Goal: Use online tool/utility: Utilize a website feature to perform a specific function

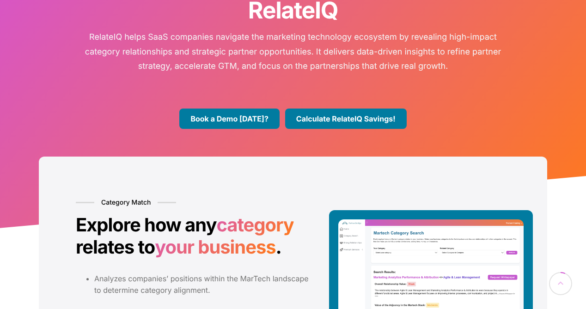
scroll to position [96, 0]
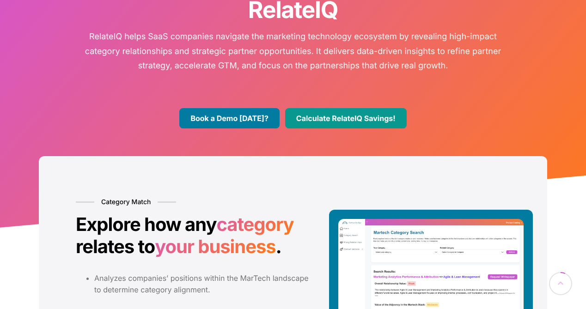
click at [360, 117] on link "Calculate RelateIQ Savings!" at bounding box center [346, 118] width 122 height 20
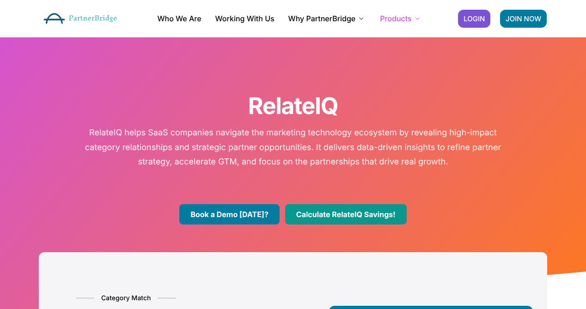
click at [339, 215] on link "Calculate RelateIQ Savings!" at bounding box center [346, 214] width 122 height 20
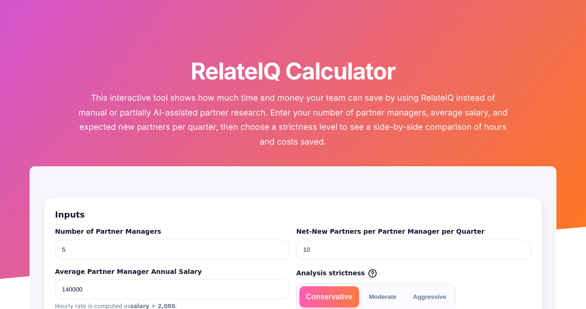
scroll to position [36, 0]
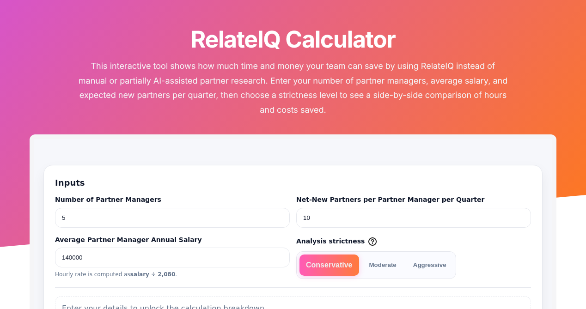
scroll to position [67, 0]
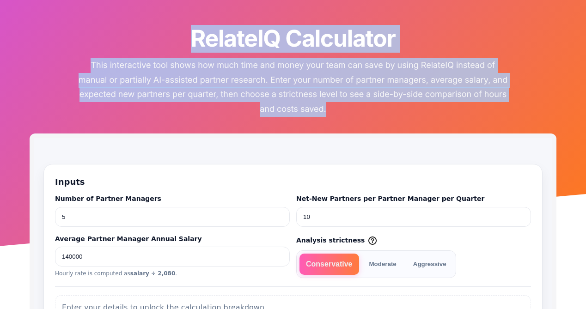
drag, startPoint x: 192, startPoint y: 40, endPoint x: 333, endPoint y: 109, distance: 156.2
click at [333, 109] on div "RelateIQ Calculator This interactive tool shows how much time and money your te…" at bounding box center [293, 70] width 508 height 91
copy div "RelateIQ Calculator This interactive tool shows how much time and money your te…"
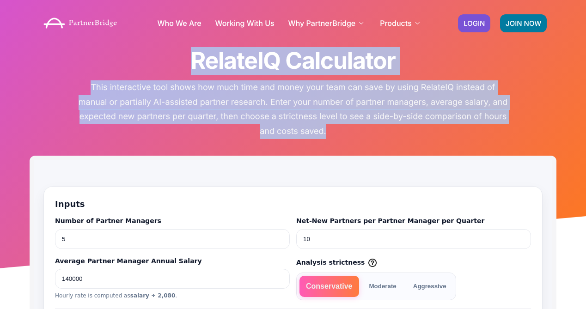
scroll to position [40, 0]
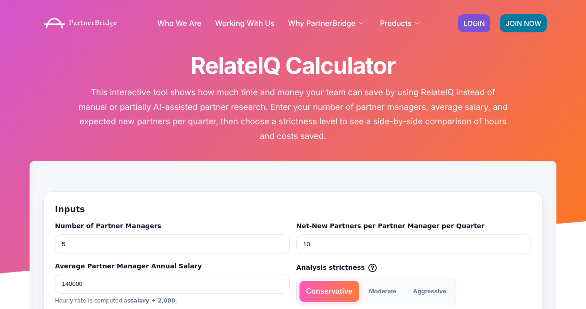
click at [247, 153] on div "RelateIQ Calculator This interactive tool shows how much time and money your te…" at bounding box center [293, 118] width 527 height 317
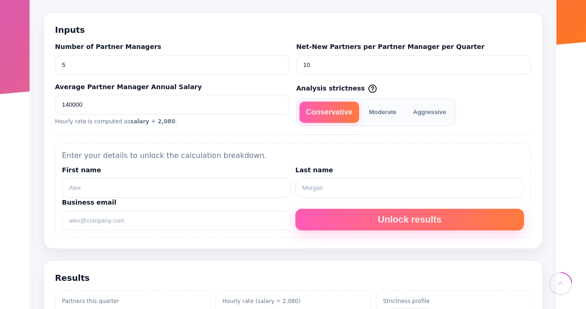
scroll to position [220, 0]
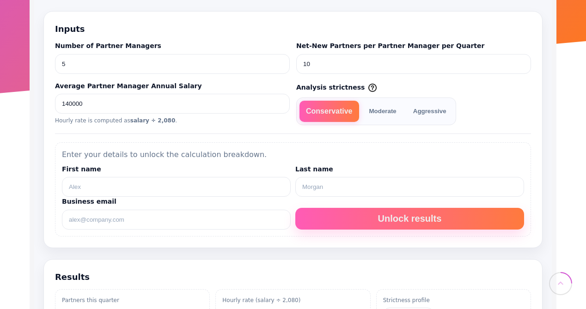
click at [382, 111] on button "Moderate" at bounding box center [383, 111] width 40 height 21
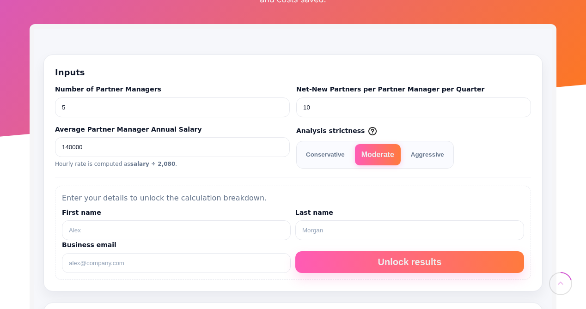
scroll to position [177, 0]
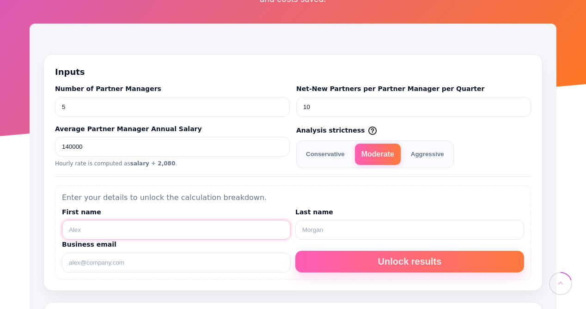
click at [280, 225] on input "First name" at bounding box center [176, 230] width 229 height 20
type input "[PERSON_NAME]"
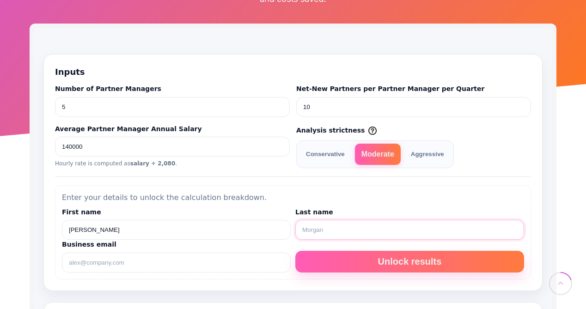
type input "[PERSON_NAME]"
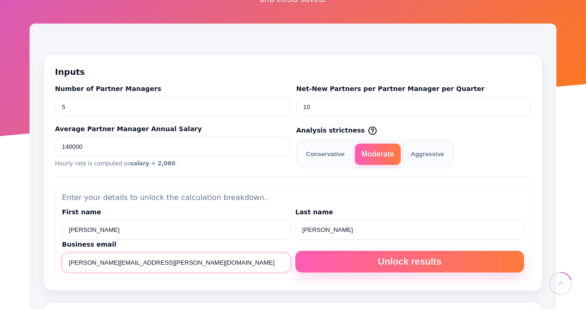
drag, startPoint x: 97, startPoint y: 257, endPoint x: 81, endPoint y: 258, distance: 15.7
click at [423, 254] on button "Unlock results" at bounding box center [409, 262] width 229 height 22
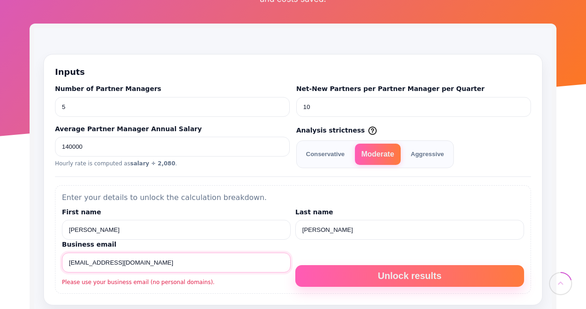
click at [123, 253] on input "[EMAIL_ADDRESS][DOMAIN_NAME]" at bounding box center [176, 263] width 229 height 20
drag, startPoint x: 148, startPoint y: 257, endPoint x: 80, endPoint y: 257, distance: 68.4
click at [80, 257] on input "[EMAIL_ADDRESS][DOMAIN_NAME]" at bounding box center [176, 263] width 229 height 20
type input "[PERSON_NAME][EMAIL_ADDRESS][DOMAIN_NAME]"
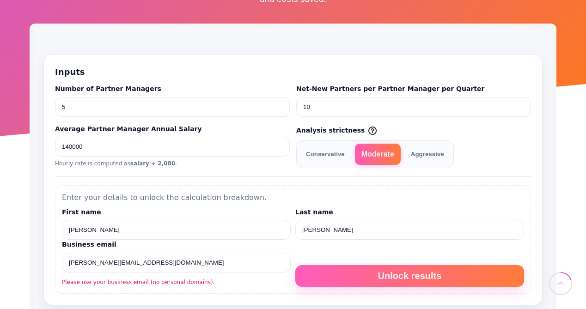
click at [396, 268] on button "Unlock results" at bounding box center [409, 276] width 229 height 22
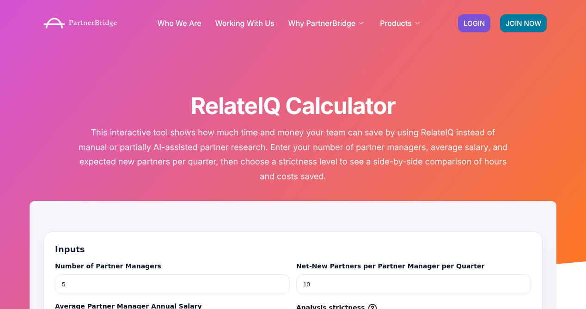
scroll to position [0, 0]
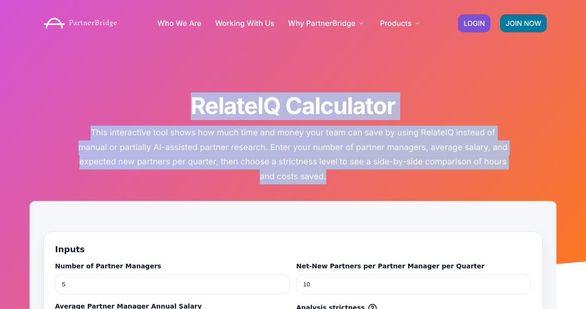
drag, startPoint x: 194, startPoint y: 107, endPoint x: 329, endPoint y: 174, distance: 151.3
click at [329, 174] on div "RelateIQ Calculator This interactive tool shows how much time and money your te…" at bounding box center [293, 137] width 508 height 91
copy div "RelateIQ Calculator This interactive tool shows how much time and money your te…"
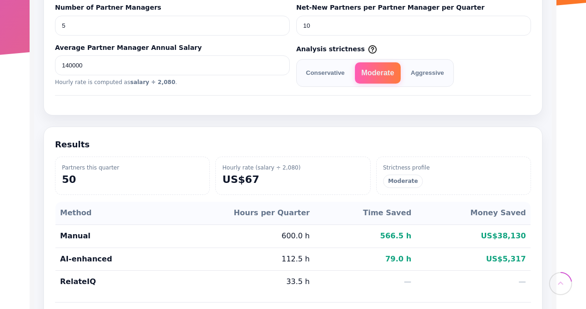
scroll to position [264, 0]
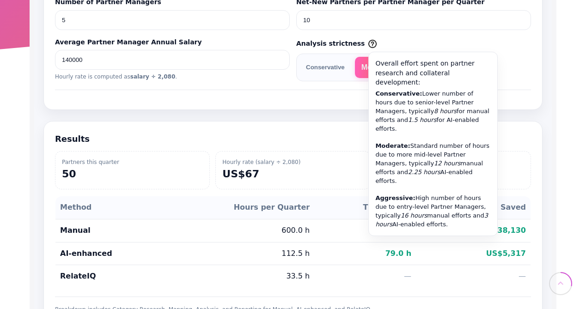
click at [368, 43] on img at bounding box center [372, 44] width 8 height 8
click at [368, 42] on img at bounding box center [372, 44] width 8 height 8
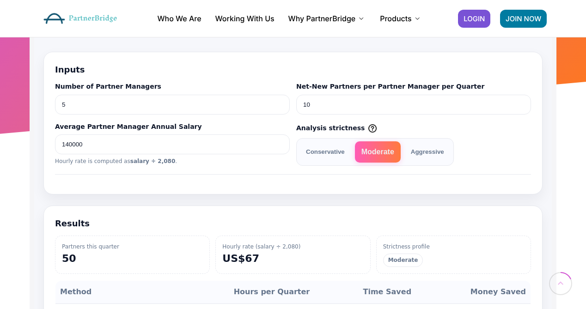
scroll to position [149, 0]
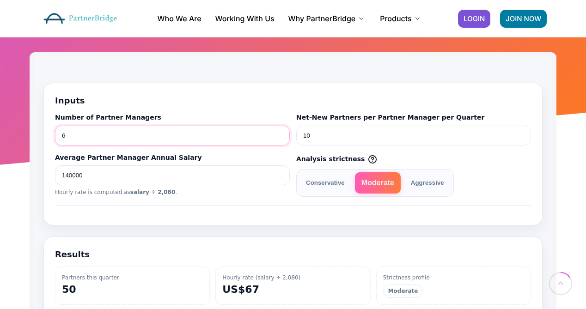
click at [280, 134] on input "6" at bounding box center [172, 136] width 235 height 20
click at [280, 134] on input "7" at bounding box center [172, 136] width 235 height 20
click at [280, 134] on input "8" at bounding box center [172, 136] width 235 height 20
click at [280, 134] on input "9" at bounding box center [172, 136] width 235 height 20
click at [280, 134] on input "10" at bounding box center [172, 136] width 235 height 20
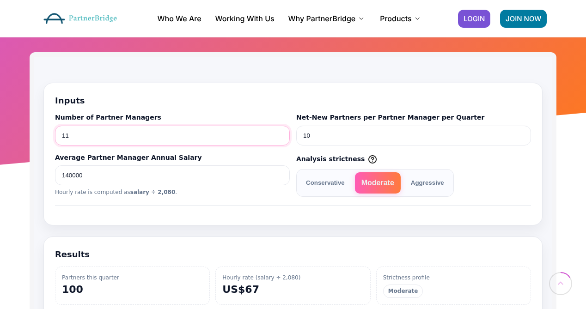
click at [280, 132] on input "11" at bounding box center [172, 136] width 235 height 20
click at [280, 132] on input "12" at bounding box center [172, 136] width 235 height 20
click at [280, 132] on input "13" at bounding box center [172, 136] width 235 height 20
click at [280, 132] on input "14" at bounding box center [172, 136] width 235 height 20
click at [280, 132] on input "15" at bounding box center [172, 136] width 235 height 20
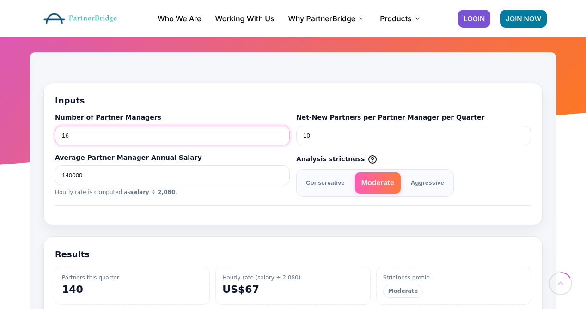
click at [280, 132] on input "16" at bounding box center [172, 136] width 235 height 20
click at [280, 132] on input "17" at bounding box center [172, 136] width 235 height 20
click at [280, 132] on input "18" at bounding box center [172, 136] width 235 height 20
click at [280, 132] on input "19" at bounding box center [172, 136] width 235 height 20
click at [280, 132] on input "20" at bounding box center [172, 136] width 235 height 20
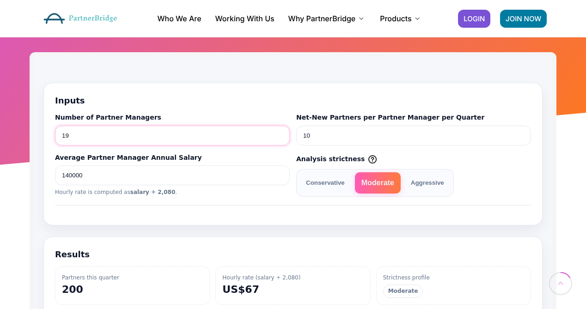
click at [280, 136] on input "19" at bounding box center [172, 136] width 235 height 20
click at [280, 136] on input "18" at bounding box center [172, 136] width 235 height 20
click at [280, 136] on input "17" at bounding box center [172, 136] width 235 height 20
click at [280, 136] on input "16" at bounding box center [172, 136] width 235 height 20
click at [280, 136] on input "15" at bounding box center [172, 136] width 235 height 20
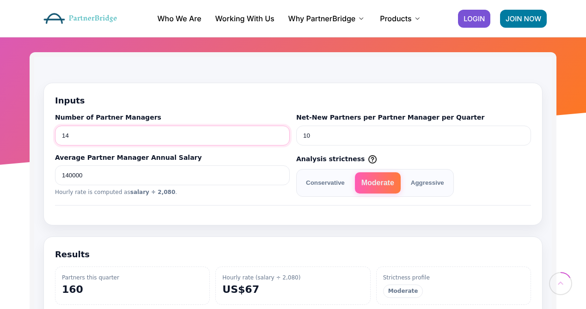
click at [280, 136] on input "14" at bounding box center [172, 136] width 235 height 20
click at [280, 136] on input "13" at bounding box center [172, 136] width 235 height 20
click at [280, 136] on input "12" at bounding box center [172, 136] width 235 height 20
click at [280, 136] on input "11" at bounding box center [172, 136] width 235 height 20
click at [280, 136] on input "10" at bounding box center [172, 136] width 235 height 20
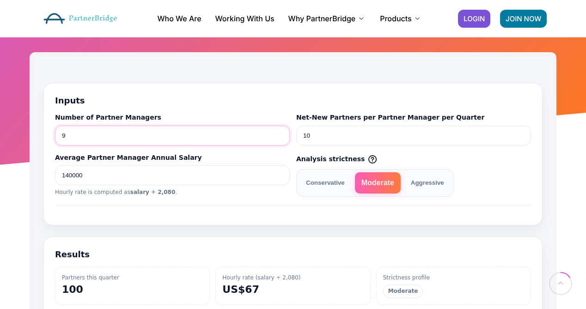
click at [280, 136] on input "9" at bounding box center [172, 136] width 235 height 20
click at [280, 136] on input "8" at bounding box center [172, 136] width 235 height 20
click at [280, 136] on input "7" at bounding box center [172, 136] width 235 height 20
click at [280, 136] on input "6" at bounding box center [172, 136] width 235 height 20
click at [280, 136] on input "5" at bounding box center [172, 136] width 235 height 20
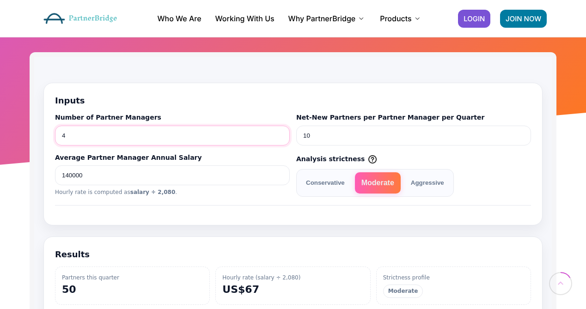
click at [280, 136] on input "4" at bounding box center [172, 136] width 235 height 20
type input "3"
click at [280, 136] on input "3" at bounding box center [172, 136] width 235 height 20
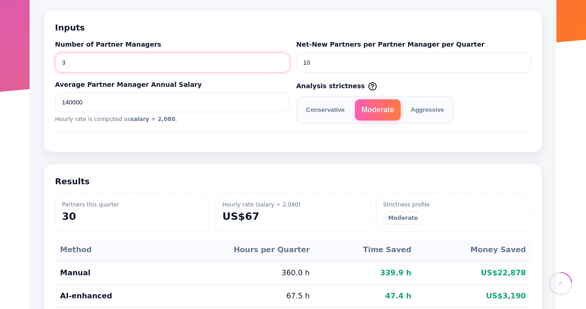
scroll to position [224, 0]
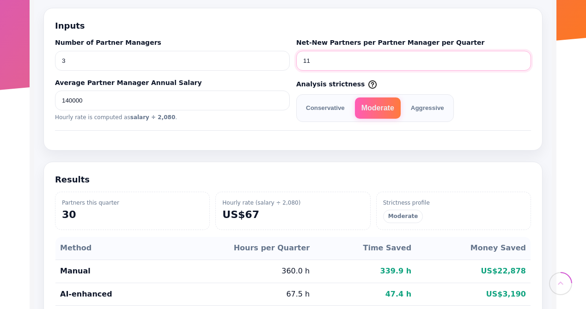
click at [520, 57] on input "11" at bounding box center [413, 61] width 235 height 20
click at [520, 57] on input "12" at bounding box center [413, 61] width 235 height 20
click at [520, 57] on input "13" at bounding box center [413, 61] width 235 height 20
click at [520, 57] on input "14" at bounding box center [413, 61] width 235 height 20
click at [520, 57] on input "15" at bounding box center [413, 61] width 235 height 20
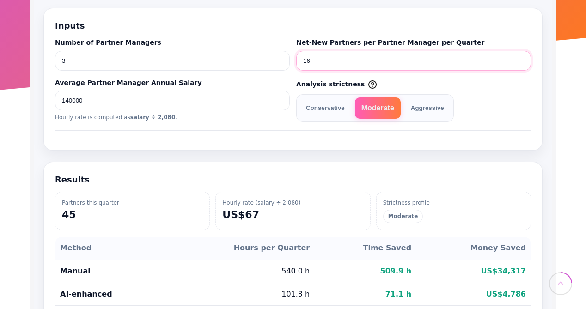
click at [520, 57] on input "16" at bounding box center [413, 61] width 235 height 20
type input "17"
click at [520, 57] on input "17" at bounding box center [413, 61] width 235 height 20
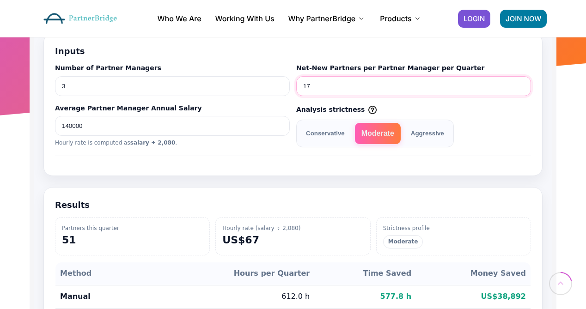
scroll to position [197, 0]
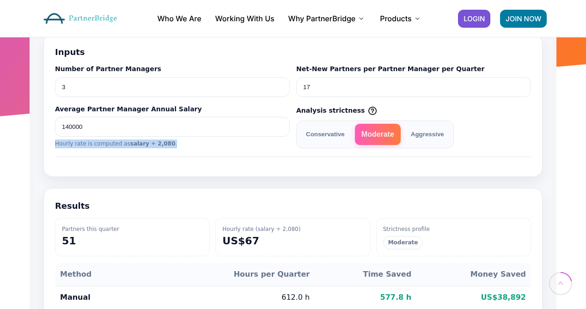
drag, startPoint x: 53, startPoint y: 139, endPoint x: 170, endPoint y: 142, distance: 116.9
click at [170, 142] on section "Inputs Number of Partner Managers 3 Net-New Partners per Partner Manager per Qu…" at bounding box center [292, 105] width 499 height 143
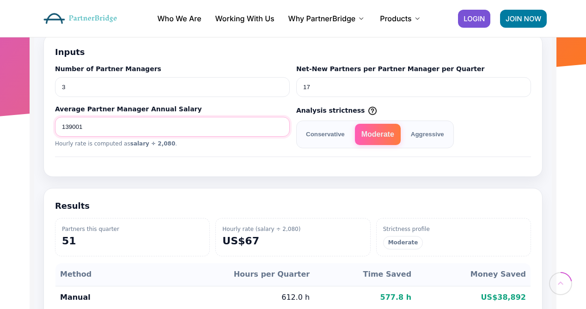
click at [281, 126] on input "139001" at bounding box center [172, 127] width 235 height 20
click at [280, 124] on input "140001" at bounding box center [172, 127] width 235 height 20
type input "141001"
click at [279, 122] on input "141001" at bounding box center [172, 127] width 235 height 20
click at [177, 147] on section "Inputs Number of Partner Managers 3 Net-New Partners per Partner Manager per Qu…" at bounding box center [292, 105] width 499 height 143
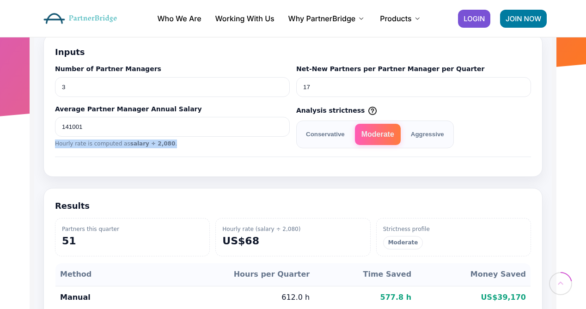
drag, startPoint x: 175, startPoint y: 143, endPoint x: 52, endPoint y: 141, distance: 122.5
click at [52, 141] on section "Inputs Number of Partner Managers 3 Net-New Partners per Partner Manager per Qu…" at bounding box center [292, 105] width 499 height 143
copy div "Hourly rate is computed as salary ÷ 2,080 ."
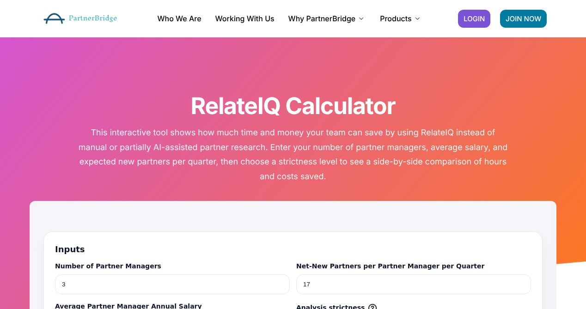
scroll to position [0, 0]
